Goal: Task Accomplishment & Management: Use online tool/utility

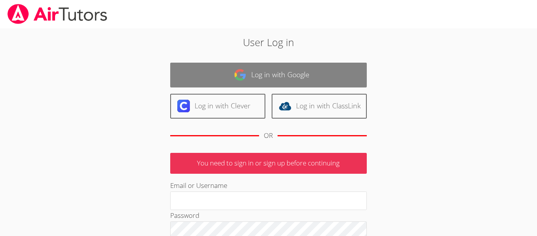
click at [244, 74] on img at bounding box center [240, 74] width 13 height 13
click at [177, 67] on link "Log in with Google" at bounding box center [268, 75] width 197 height 25
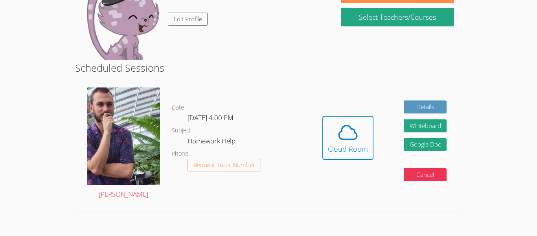
scroll to position [147, 0]
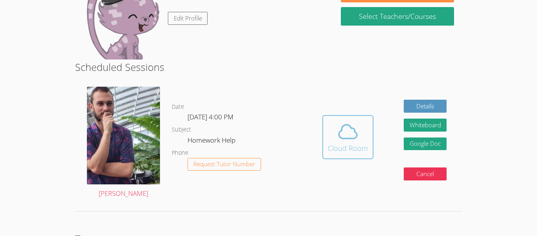
click at [345, 127] on icon at bounding box center [348, 131] width 22 height 22
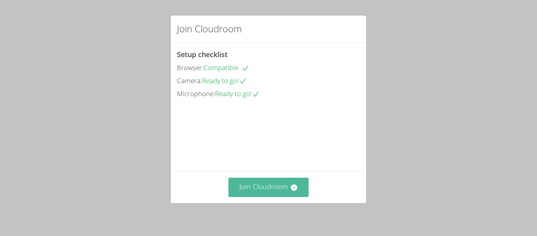
click at [252, 191] on button "Join Cloudroom" at bounding box center [268, 186] width 81 height 19
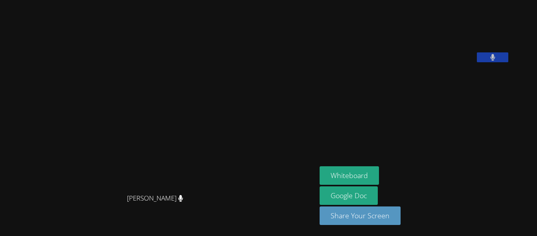
click at [217, 190] on video at bounding box center [158, 102] width 118 height 175
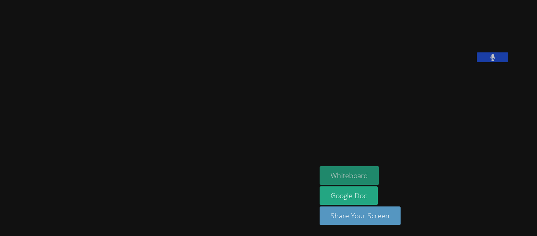
click at [360, 172] on button "Whiteboard" at bounding box center [349, 175] width 59 height 18
click at [377, 169] on button "Whiteboard" at bounding box center [349, 175] width 59 height 18
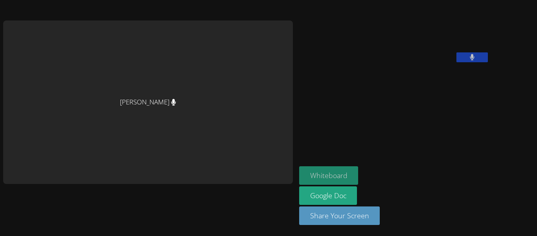
click at [299, 172] on button "Whiteboard" at bounding box center [328, 175] width 59 height 18
